Goal: Task Accomplishment & Management: Use online tool/utility

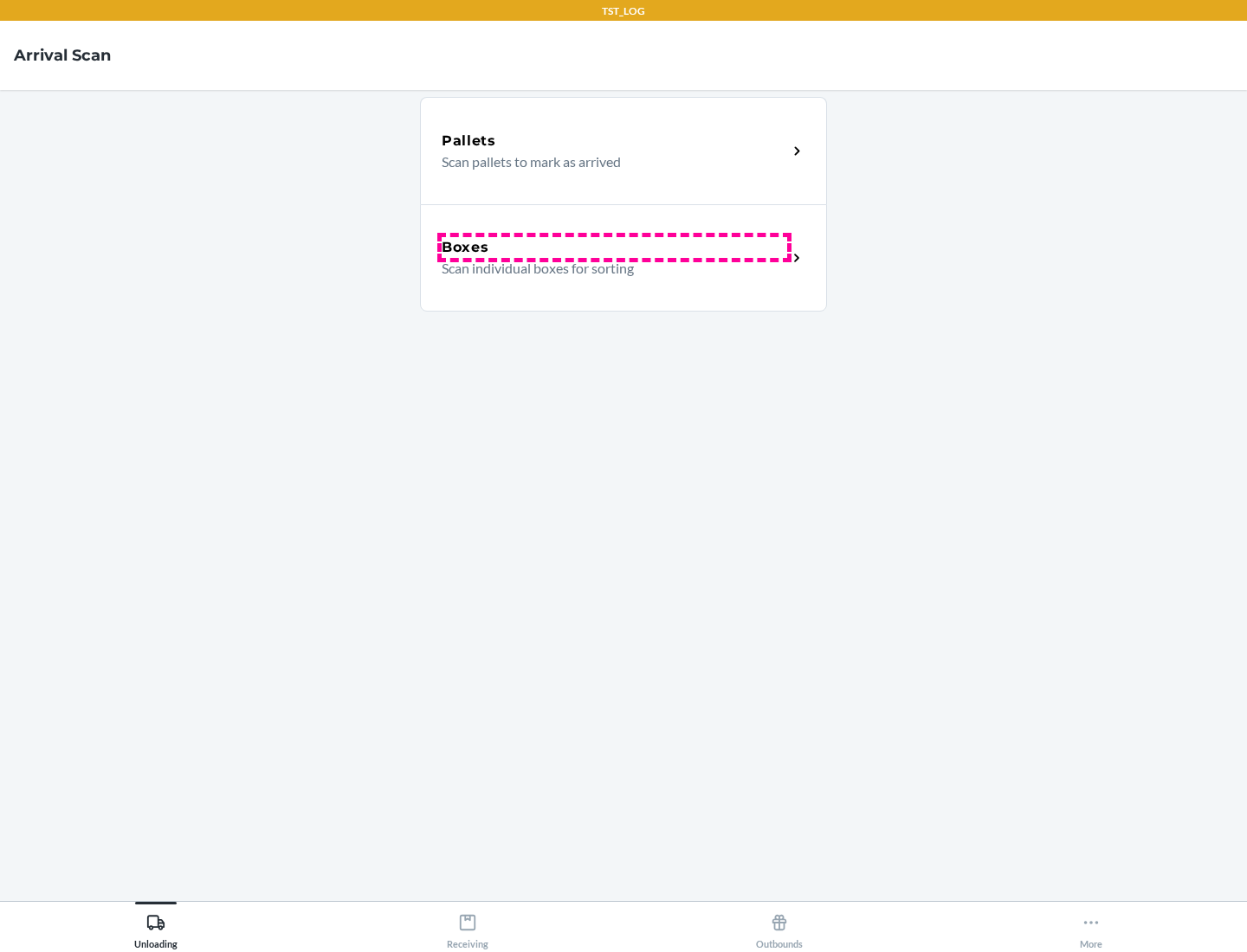
click at [614, 248] on div "Boxes" at bounding box center [614, 248] width 346 height 21
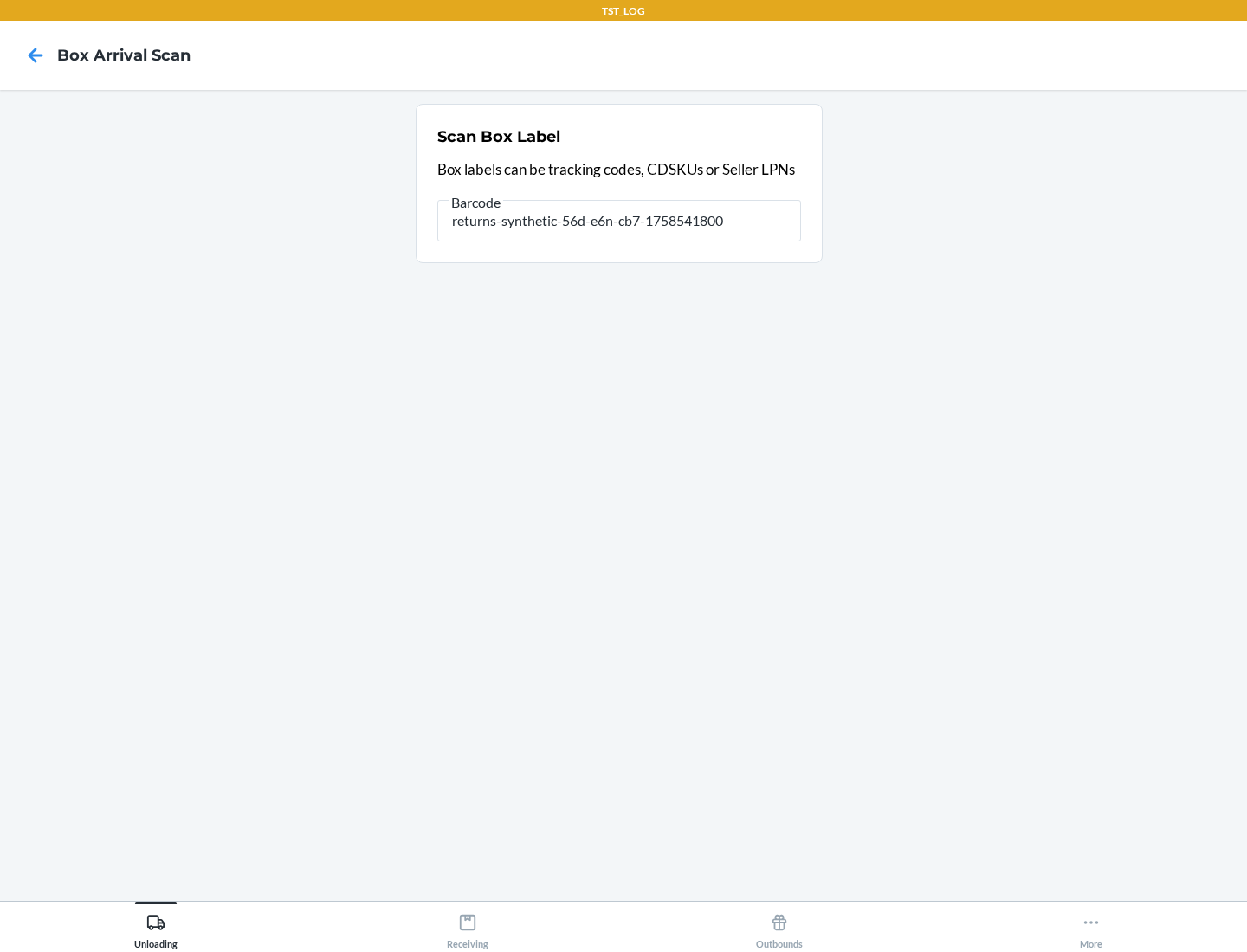
type input "returns-synthetic-56d-e6n-cb7-1758541800"
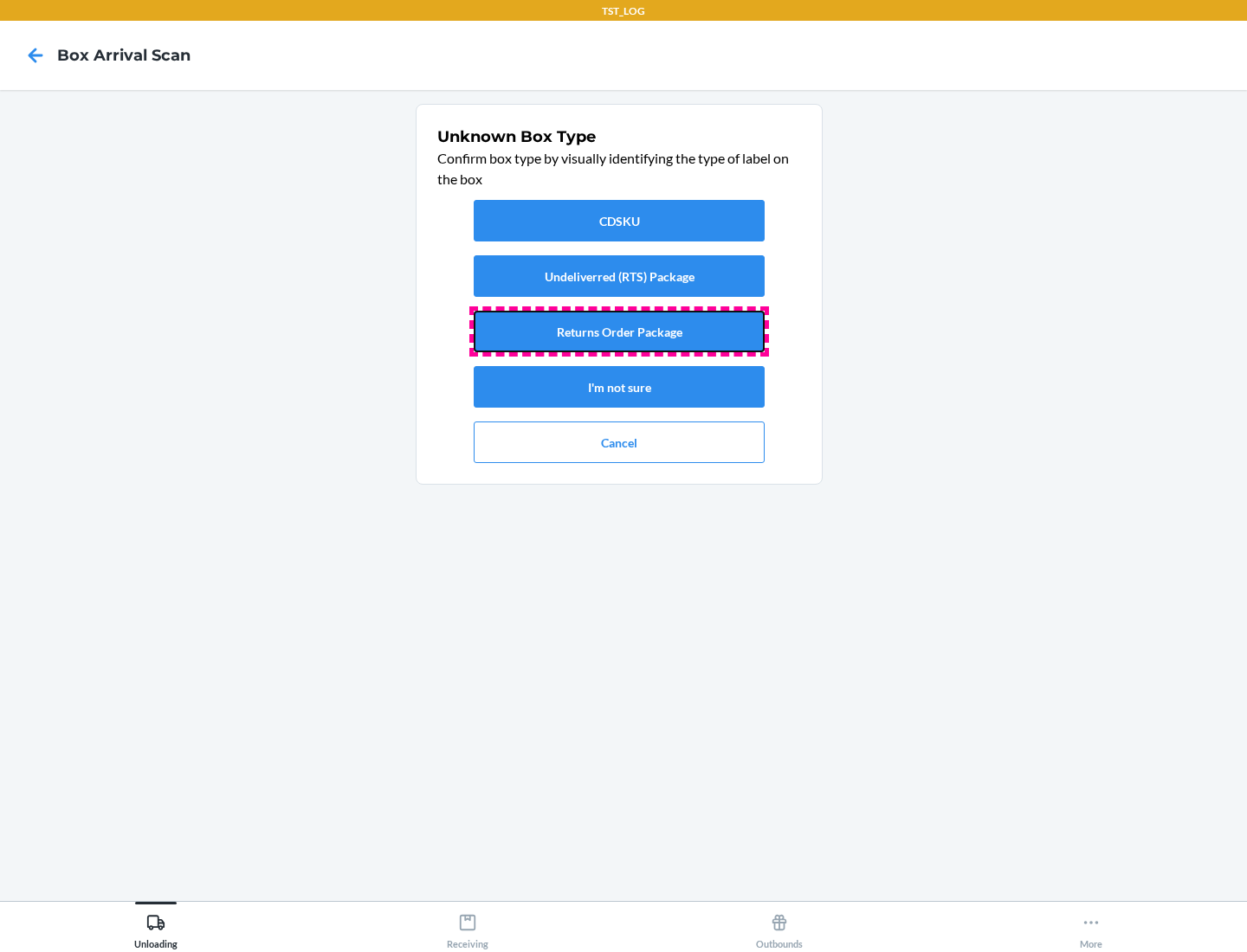
click at [619, 332] on button "Returns Order Package" at bounding box center [618, 331] width 291 height 41
